Goal: Transaction & Acquisition: Subscribe to service/newsletter

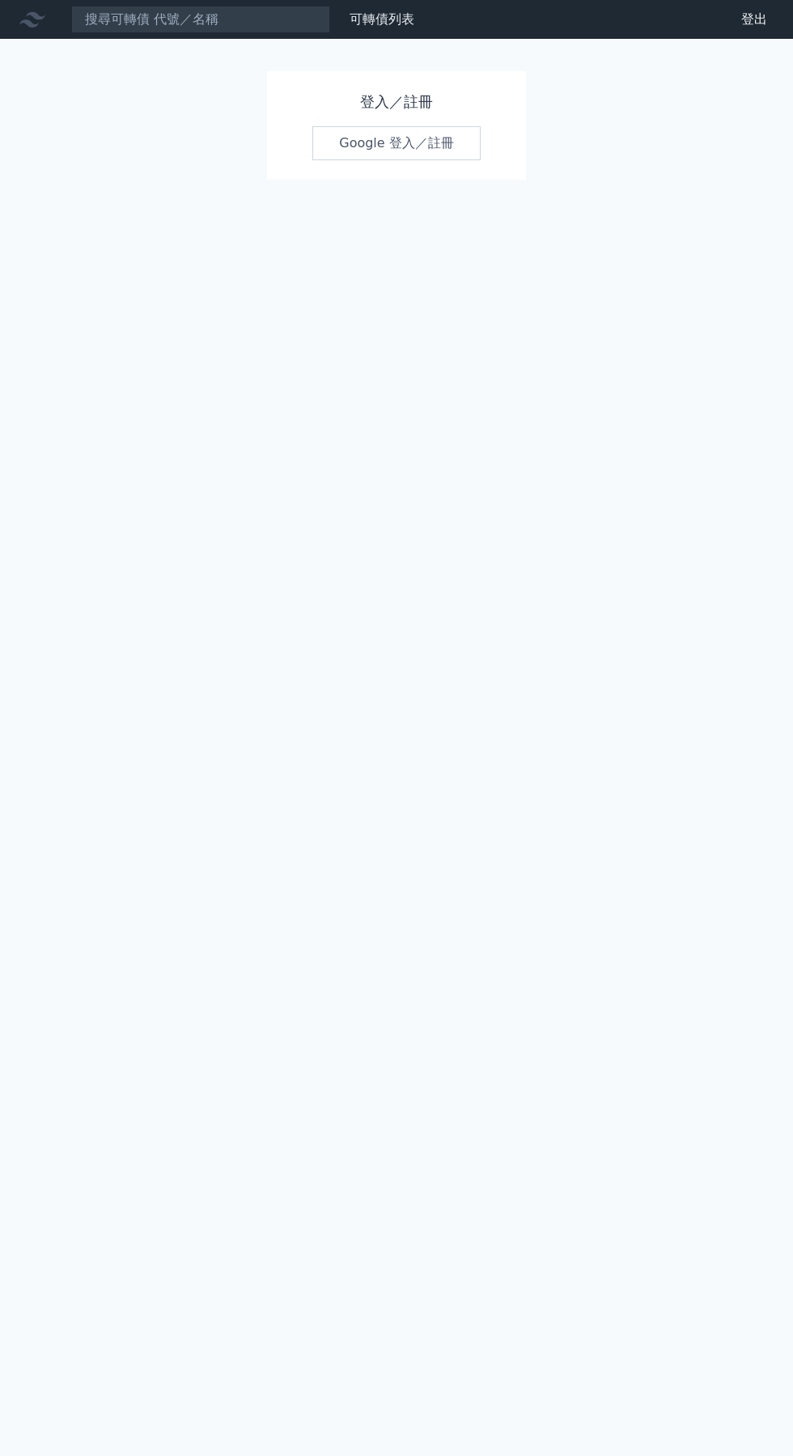
click at [419, 138] on link "Google 登入／註冊" at bounding box center [396, 143] width 168 height 34
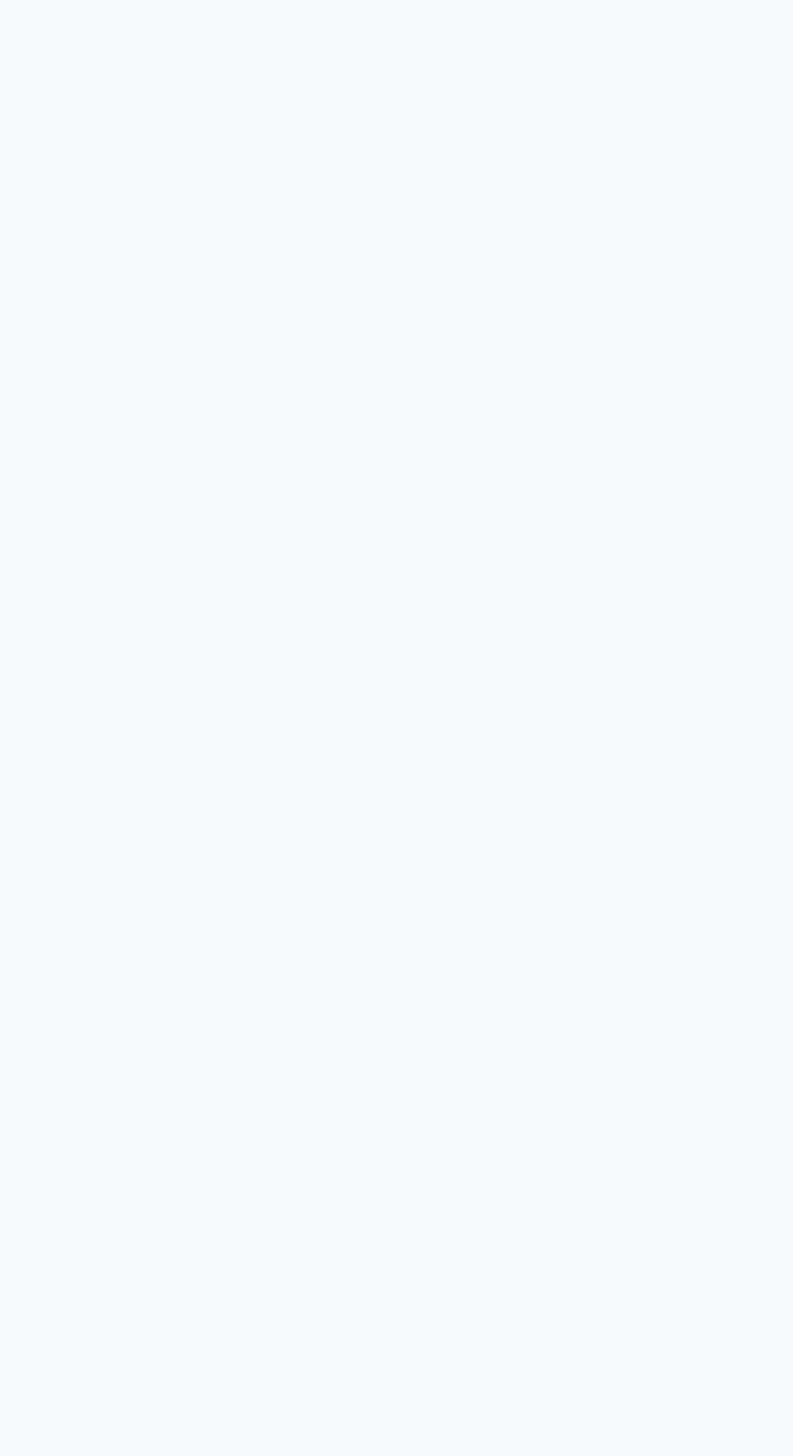
scroll to position [13, 0]
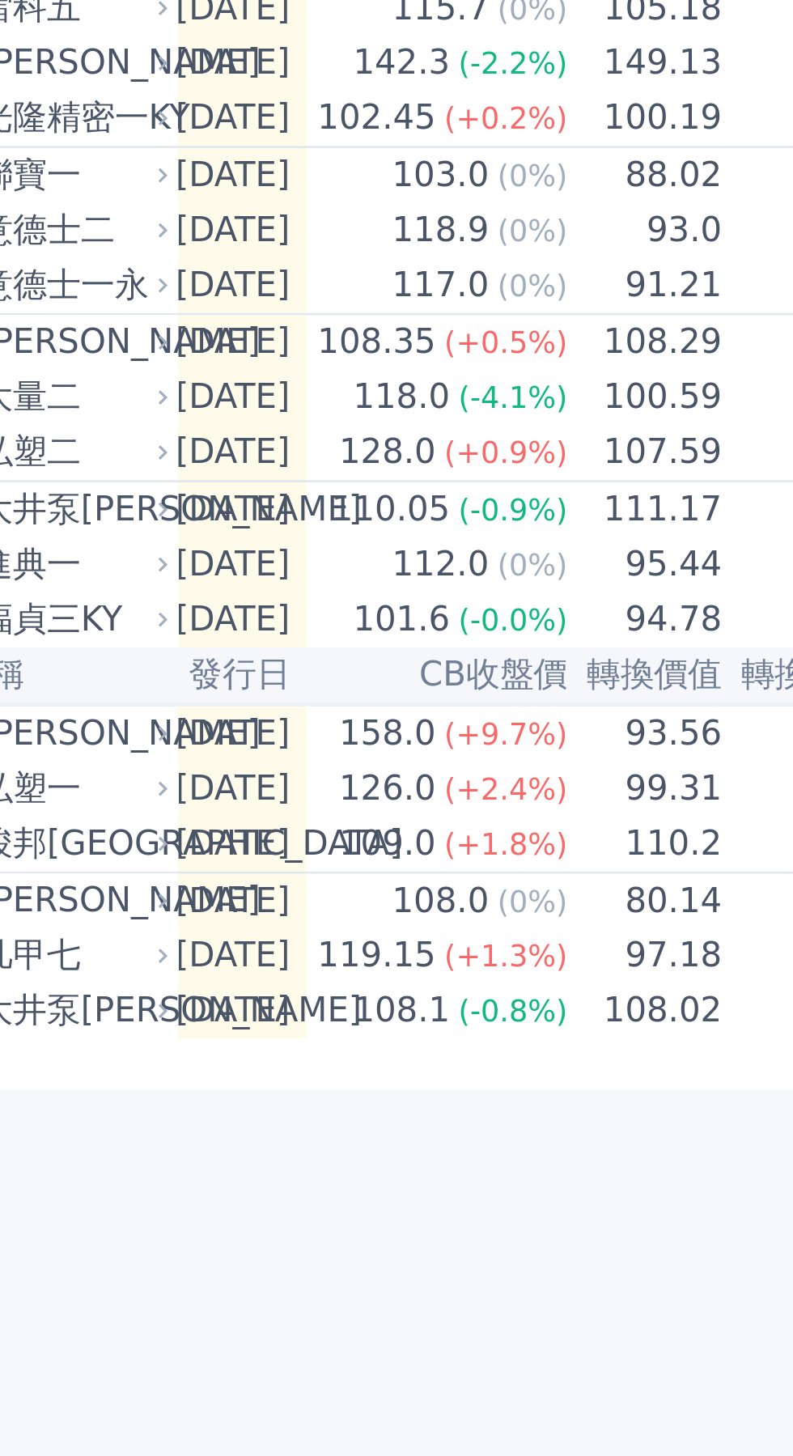
scroll to position [0, 6]
